Goal: Find specific page/section: Find specific page/section

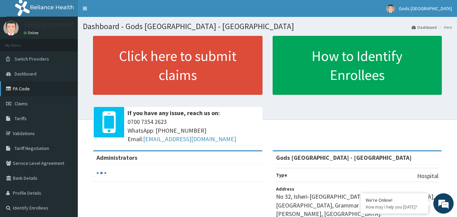
click at [47, 83] on link "PA Code" at bounding box center [39, 88] width 78 height 15
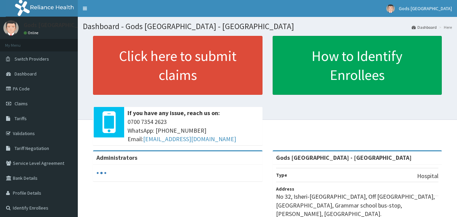
click at [51, 133] on link "Validations" at bounding box center [39, 133] width 78 height 15
